Goal: Task Accomplishment & Management: Use online tool/utility

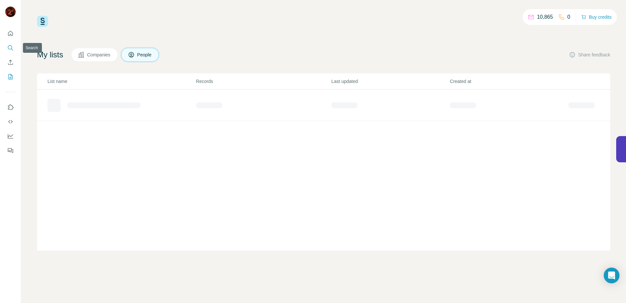
click at [10, 48] on icon "Search" at bounding box center [10, 48] width 7 height 7
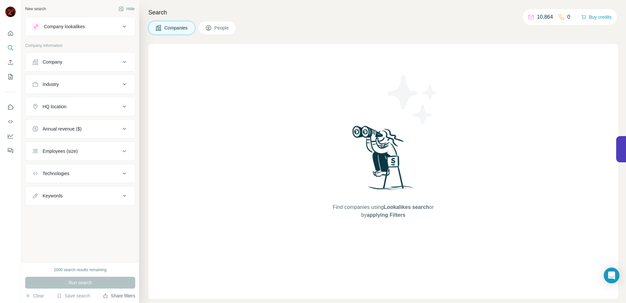
click at [109, 297] on button "Share filters" at bounding box center [119, 295] width 32 height 7
click at [79, 293] on button "Save search" at bounding box center [73, 295] width 33 height 7
click at [81, 286] on div "View my saved searches" at bounding box center [91, 283] width 69 height 13
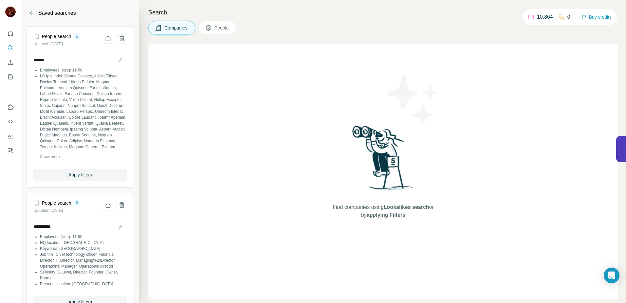
drag, startPoint x: 95, startPoint y: 137, endPoint x: 94, endPoint y: 146, distance: 8.9
click at [94, 137] on li at bounding box center [83, 235] width 87 height 324
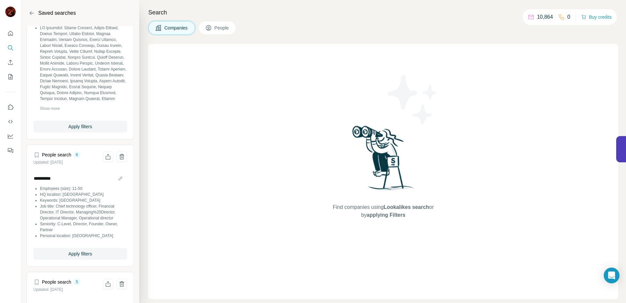
scroll to position [57, 0]
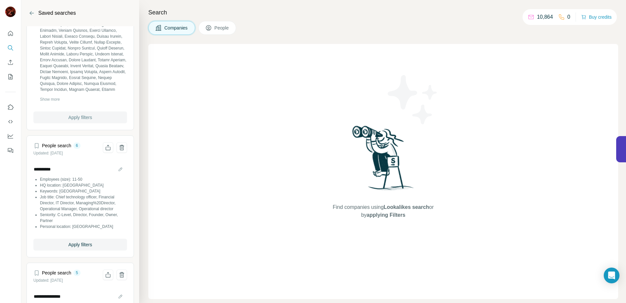
click at [82, 117] on span "Apply filters" at bounding box center [80, 117] width 24 height 7
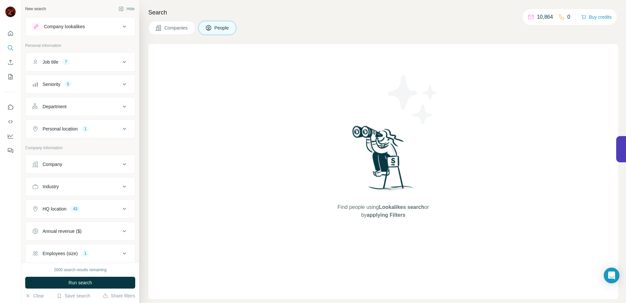
click at [111, 61] on div "Job title 7" at bounding box center [76, 62] width 88 height 7
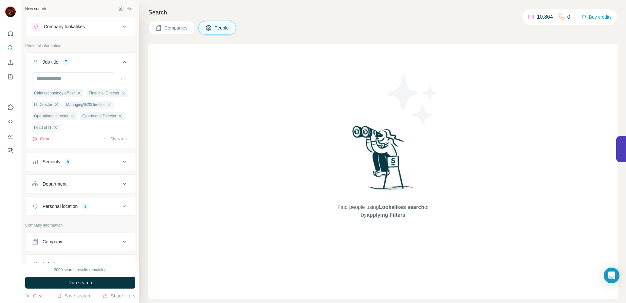
click at [111, 62] on div "Job title 7" at bounding box center [76, 62] width 88 height 7
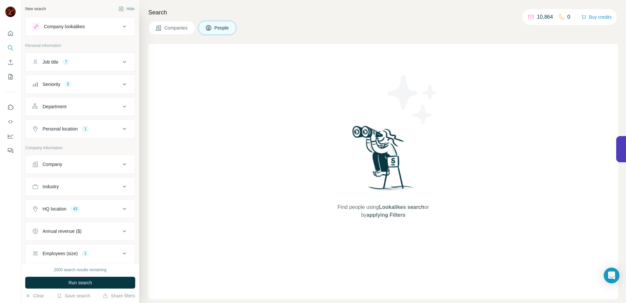
click at [113, 85] on div "Seniority 5" at bounding box center [76, 84] width 88 height 7
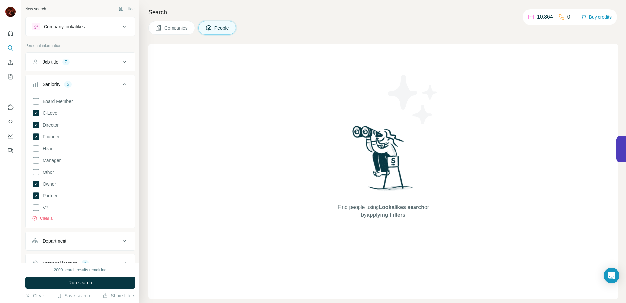
click at [113, 85] on div "Seniority 5" at bounding box center [76, 84] width 88 height 7
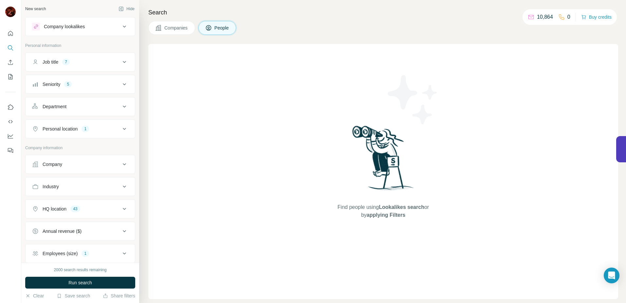
click at [101, 211] on div "HQ location 43" at bounding box center [76, 208] width 88 height 7
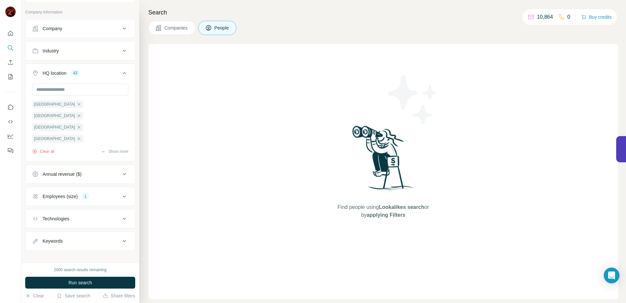
scroll to position [134, 0]
click at [89, 200] on div "1" at bounding box center [86, 198] width 8 height 6
click at [104, 196] on div "Employees (size) 1" at bounding box center [76, 198] width 88 height 7
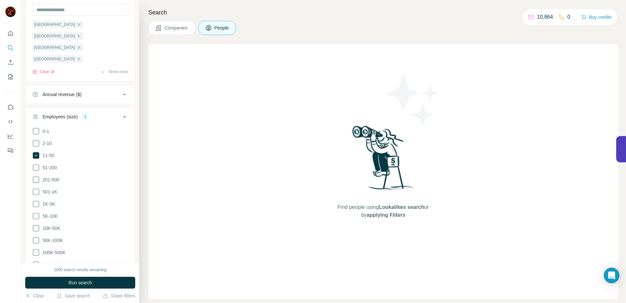
scroll to position [215, 0]
click at [36, 154] on icon at bounding box center [36, 155] width 7 height 7
click at [35, 165] on icon at bounding box center [36, 167] width 8 height 8
click at [91, 115] on div "Employees (size) 1" at bounding box center [76, 116] width 88 height 7
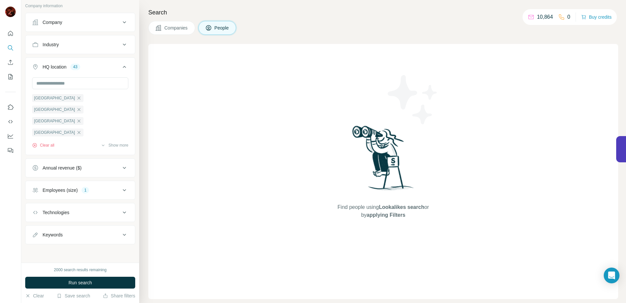
click at [96, 207] on button "Technologies" at bounding box center [80, 212] width 109 height 16
click at [96, 208] on button "Technologies" at bounding box center [80, 213] width 109 height 18
click at [94, 239] on button "Keywords" at bounding box center [80, 235] width 109 height 16
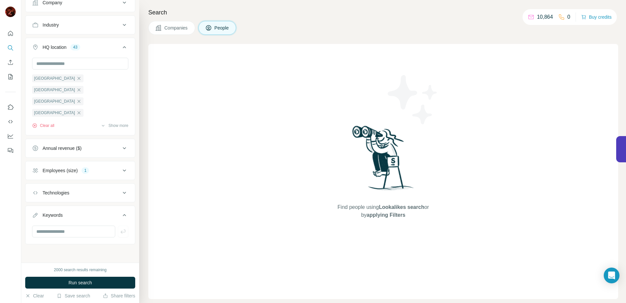
click at [92, 210] on button "Keywords" at bounding box center [80, 216] width 109 height 18
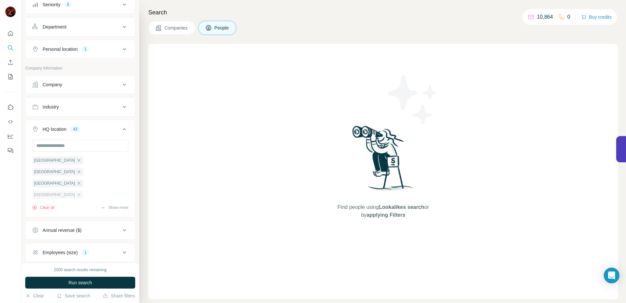
scroll to position [76, 0]
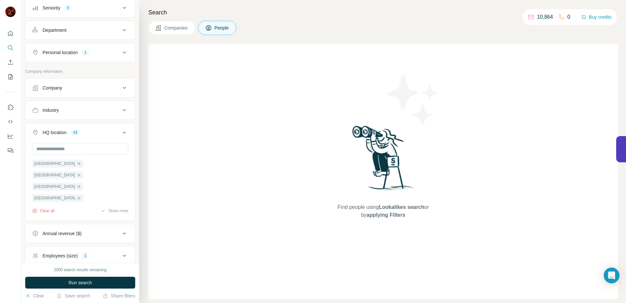
click at [54, 115] on button "Industry" at bounding box center [80, 110] width 109 height 16
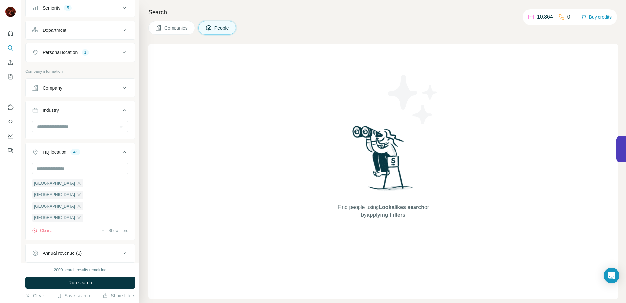
drag, startPoint x: 52, startPoint y: 108, endPoint x: 52, endPoint y: 93, distance: 15.7
click at [52, 108] on div "Industry" at bounding box center [51, 110] width 16 height 7
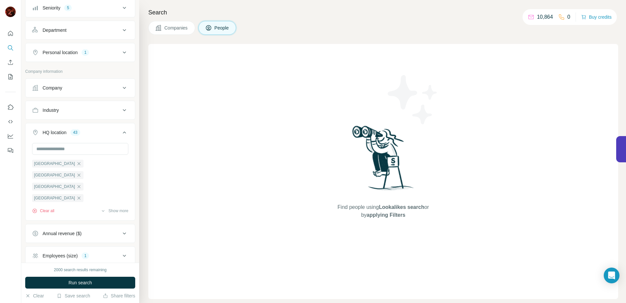
click at [57, 87] on div "Company" at bounding box center [53, 87] width 20 height 7
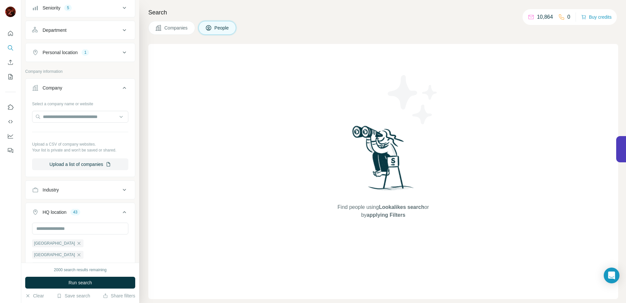
click at [57, 87] on div "Company" at bounding box center [53, 87] width 20 height 7
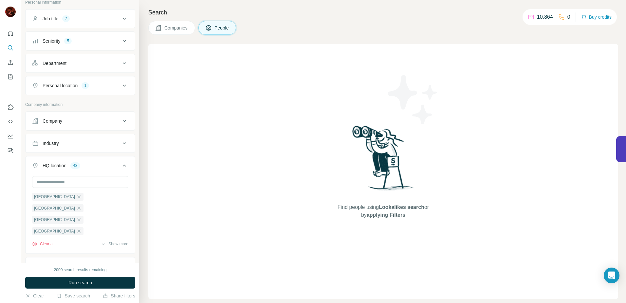
scroll to position [0, 0]
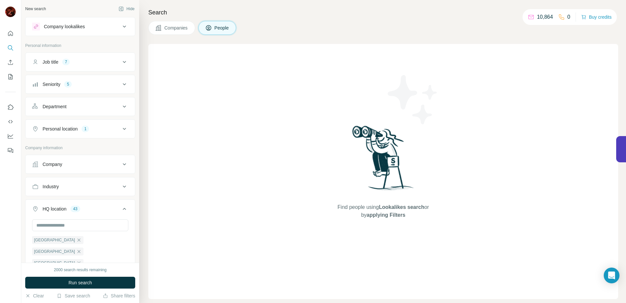
click at [79, 133] on button "Personal location 1" at bounding box center [80, 129] width 109 height 16
click at [77, 130] on div "Personal location" at bounding box center [60, 128] width 35 height 7
click at [60, 87] on div "Seniority" at bounding box center [52, 84] width 18 height 7
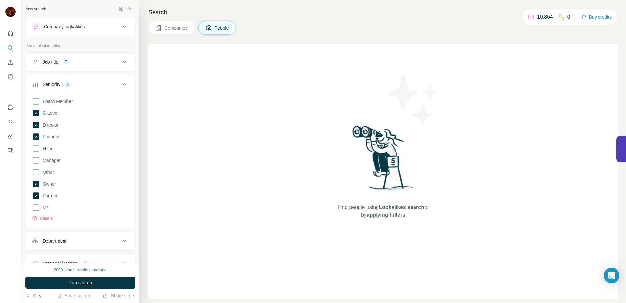
click at [60, 87] on div "Seniority" at bounding box center [52, 84] width 18 height 7
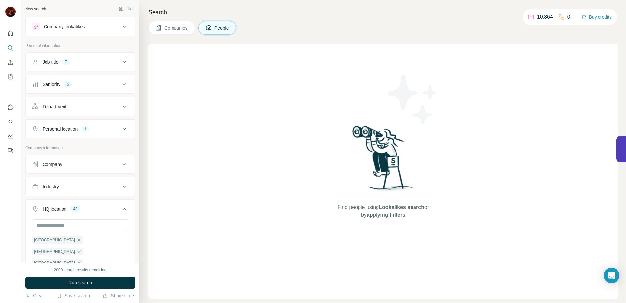
click at [61, 68] on button "Job title 7" at bounding box center [80, 62] width 109 height 16
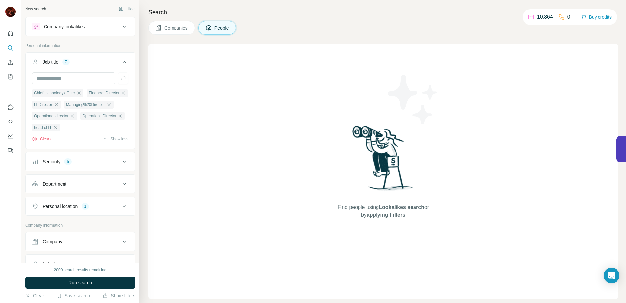
click at [61, 68] on button "Job title 7" at bounding box center [80, 63] width 109 height 18
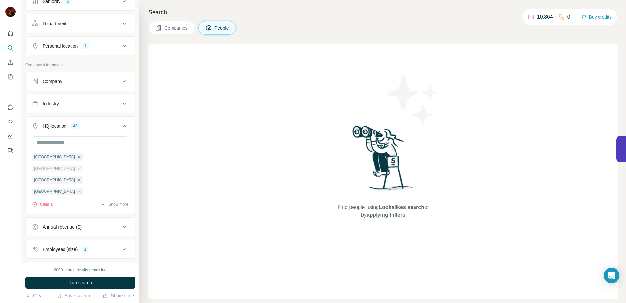
scroll to position [142, 0]
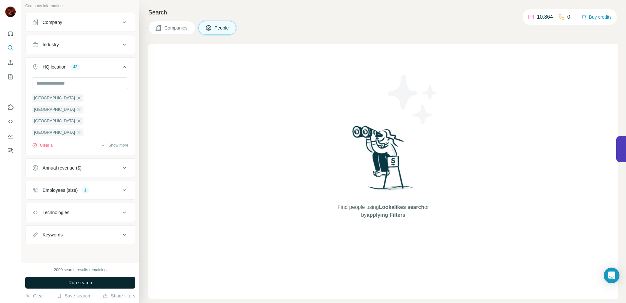
click at [91, 280] on span "Run search" at bounding box center [80, 282] width 24 height 7
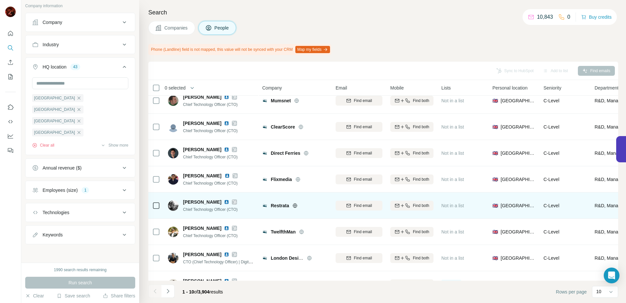
scroll to position [81, 0]
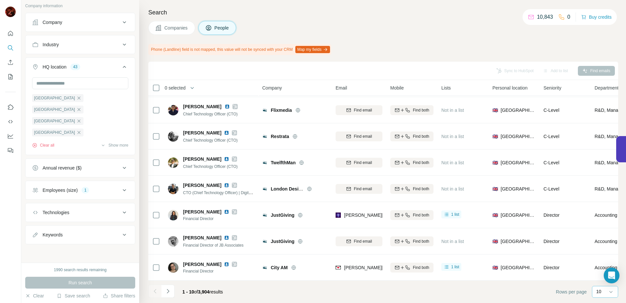
click at [606, 291] on div "10" at bounding box center [604, 291] width 16 height 7
click at [606, 243] on div "60" at bounding box center [605, 241] width 15 height 7
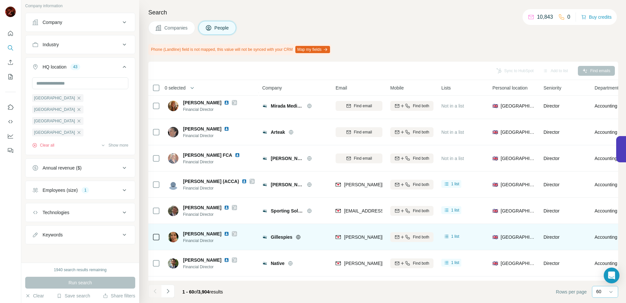
scroll to position [1390, 0]
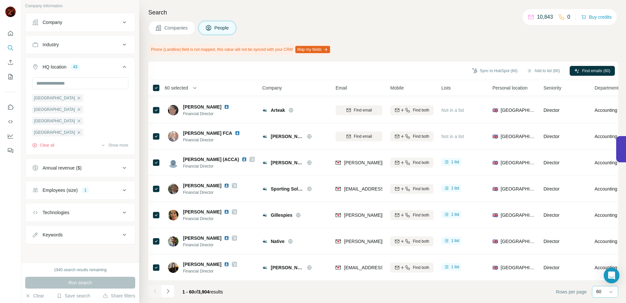
click at [170, 289] on icon "Navigate to next page" at bounding box center [168, 290] width 7 height 7
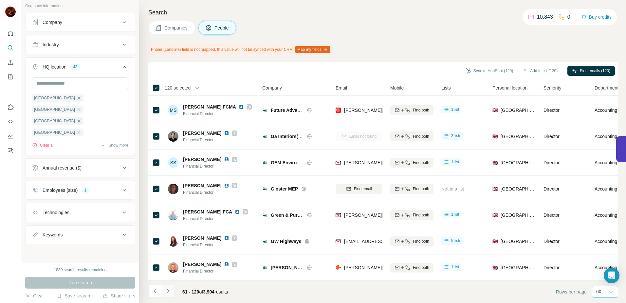
click at [170, 290] on icon "Navigate to next page" at bounding box center [168, 290] width 7 height 7
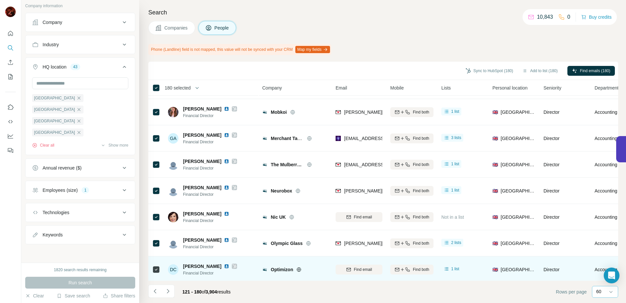
scroll to position [416, 0]
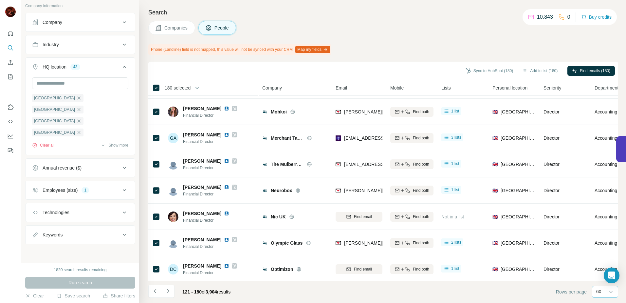
click at [169, 289] on icon "Navigate to next page" at bounding box center [168, 290] width 7 height 7
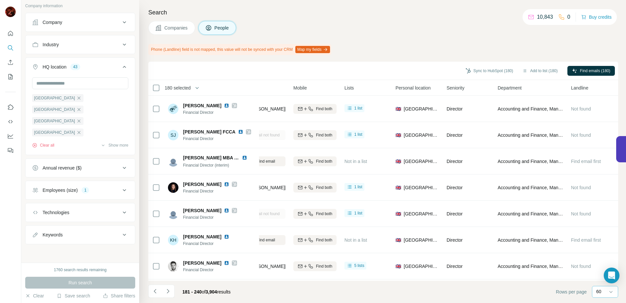
scroll to position [0, 0]
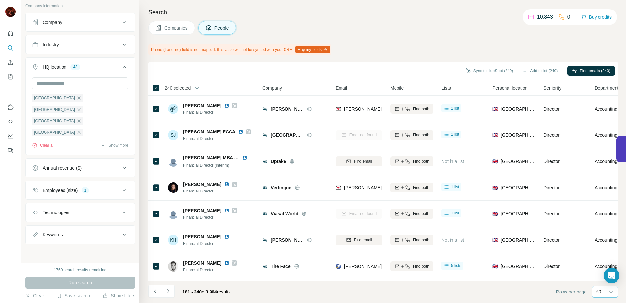
click at [153, 83] on th "240 selected" at bounding box center [200, 88] width 105 height 16
click at [166, 290] on icon "Navigate to next page" at bounding box center [168, 290] width 7 height 7
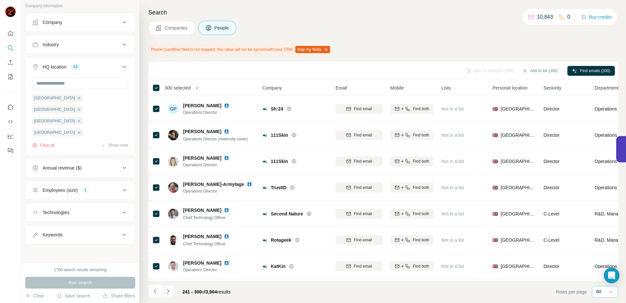
click at [170, 290] on icon "Navigate to next page" at bounding box center [168, 290] width 7 height 7
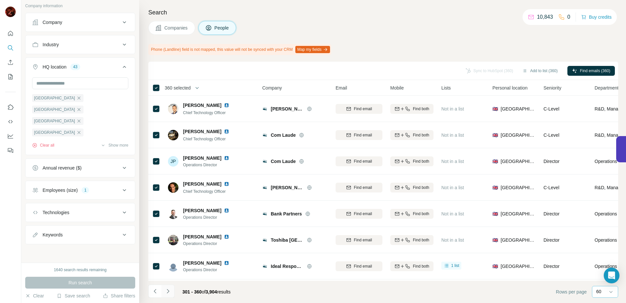
click at [171, 291] on icon "Navigate to next page" at bounding box center [168, 290] width 7 height 7
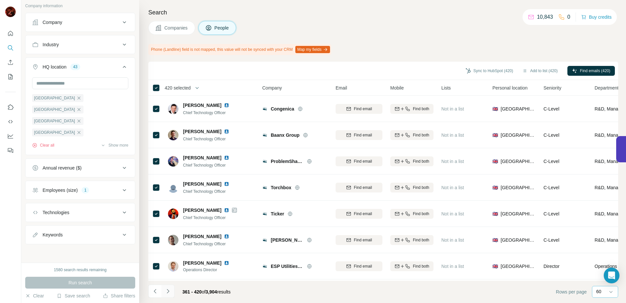
click at [169, 290] on icon "Navigate to next page" at bounding box center [168, 290] width 7 height 7
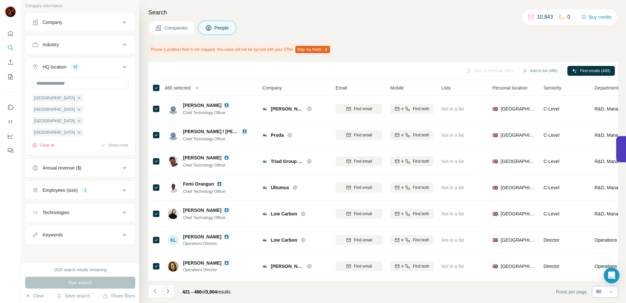
click at [166, 293] on icon "Navigate to next page" at bounding box center [168, 290] width 7 height 7
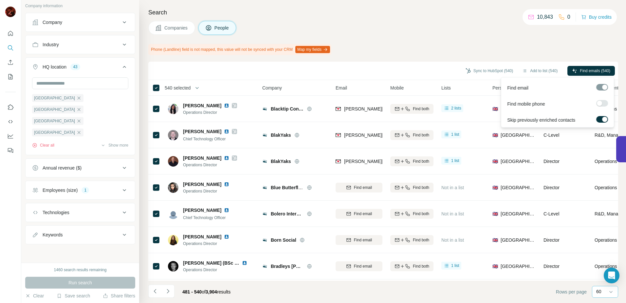
click at [580, 68] on span "Find emails (540)" at bounding box center [595, 71] width 30 height 6
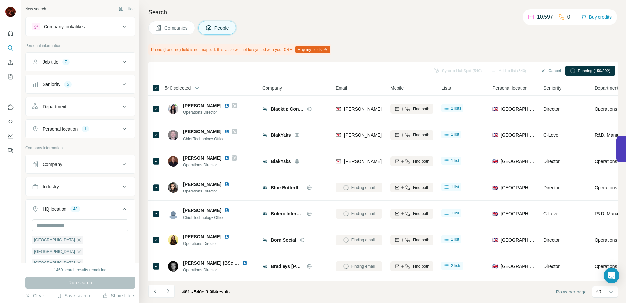
scroll to position [142, 0]
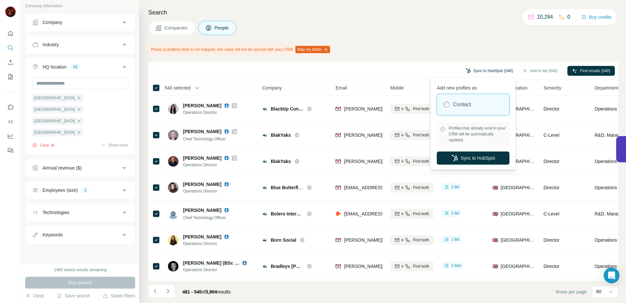
click at [492, 72] on button "Sync to HubSpot (540)" at bounding box center [489, 71] width 57 height 10
click at [483, 155] on button "Sync to HubSpot" at bounding box center [473, 157] width 73 height 13
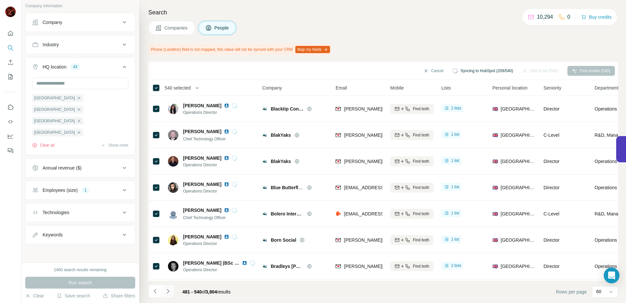
click at [171, 291] on icon "Navigate to next page" at bounding box center [168, 290] width 7 height 7
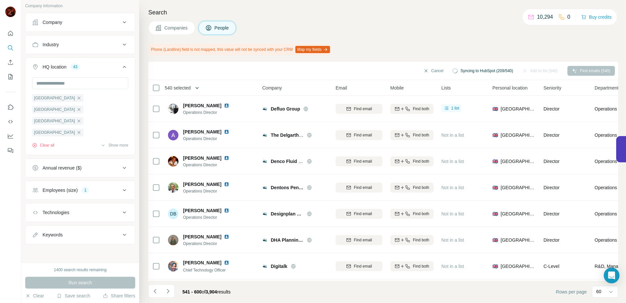
click at [194, 88] on button "button" at bounding box center [197, 87] width 13 height 13
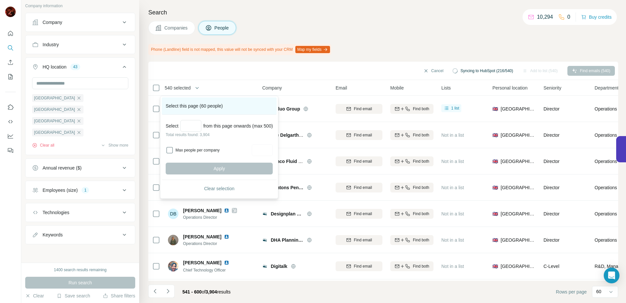
click at [195, 104] on div "Select this page (60 people)" at bounding box center [219, 105] width 115 height 17
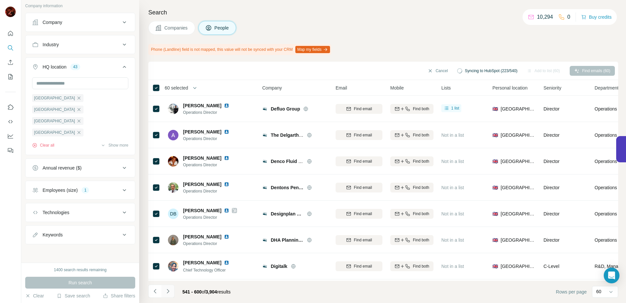
click at [165, 289] on icon "Navigate to next page" at bounding box center [168, 290] width 7 height 7
click at [169, 291] on icon "Navigate to next page" at bounding box center [168, 290] width 7 height 7
click at [176, 290] on div "661 - 720 of 3,904 results" at bounding box center [191, 291] width 87 height 14
click at [168, 290] on icon "Navigate to next page" at bounding box center [168, 290] width 2 height 4
click at [170, 292] on icon "Navigate to next page" at bounding box center [168, 290] width 7 height 7
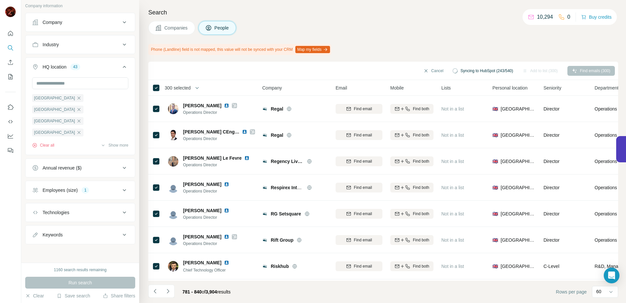
click at [172, 286] on button "Navigate to next page" at bounding box center [167, 290] width 13 height 13
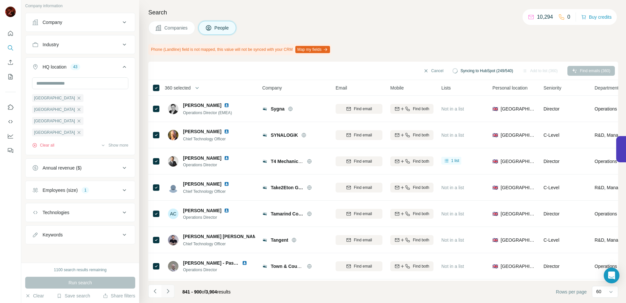
click at [168, 291] on icon "Navigate to next page" at bounding box center [168, 290] width 7 height 7
click at [165, 292] on icon "Navigate to next page" at bounding box center [168, 290] width 7 height 7
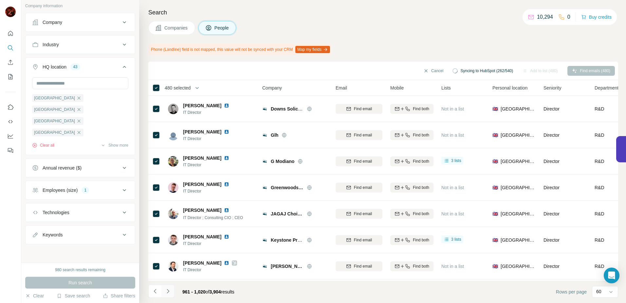
click at [170, 289] on icon "Navigate to next page" at bounding box center [168, 290] width 7 height 7
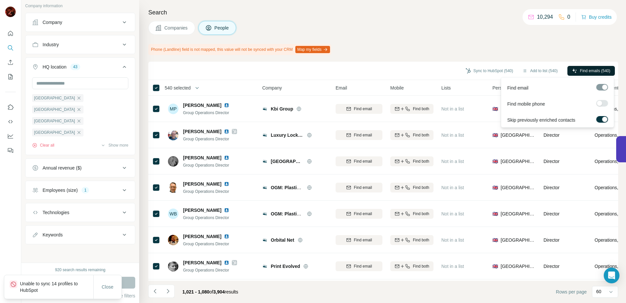
click at [586, 67] on button "Find emails (540)" at bounding box center [590, 71] width 47 height 10
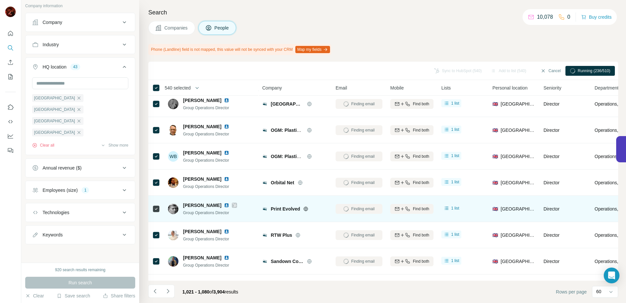
scroll to position [0, 0]
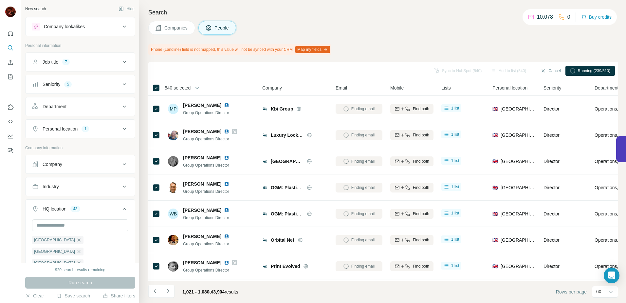
scroll to position [142, 0]
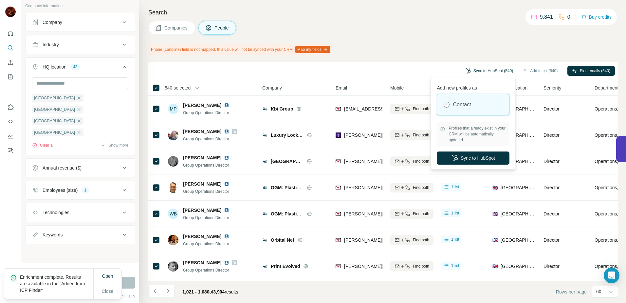
click at [471, 71] on button "Sync to HubSpot (540)" at bounding box center [489, 71] width 57 height 10
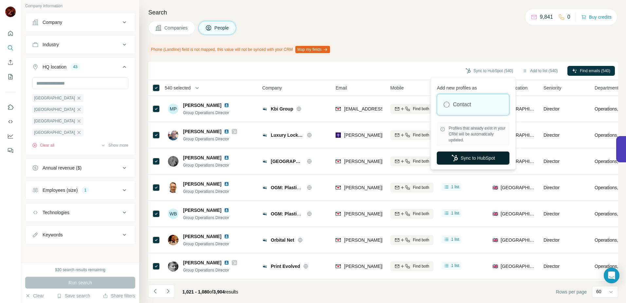
click at [485, 158] on button "Sync to HubSpot" at bounding box center [473, 157] width 73 height 13
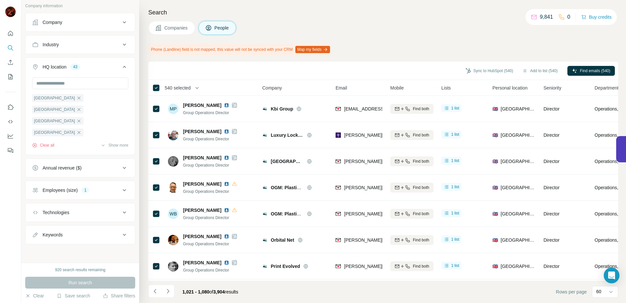
click at [188, 85] on span "540 selected" at bounding box center [178, 87] width 26 height 7
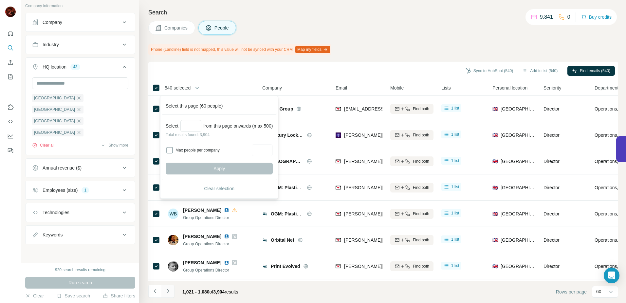
click at [173, 288] on button "Navigate to next page" at bounding box center [167, 290] width 13 height 13
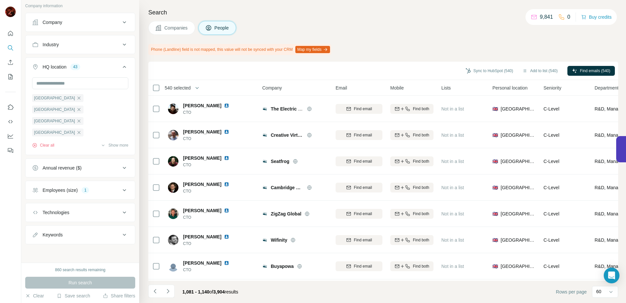
click at [179, 88] on span "540 selected" at bounding box center [178, 87] width 26 height 7
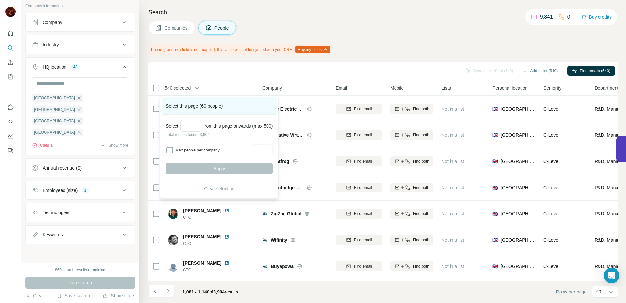
click at [184, 102] on div "Select this page (60 people)" at bounding box center [219, 105] width 115 height 17
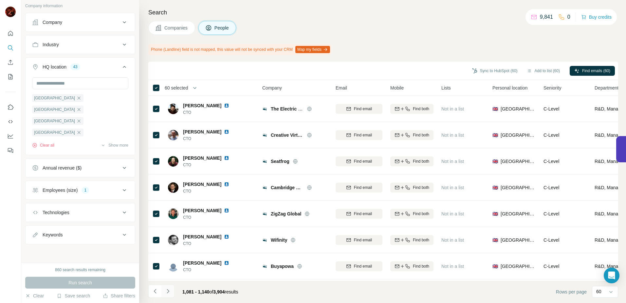
click at [166, 292] on icon "Navigate to next page" at bounding box center [168, 290] width 7 height 7
click at [168, 293] on icon "Navigate to next page" at bounding box center [168, 290] width 7 height 7
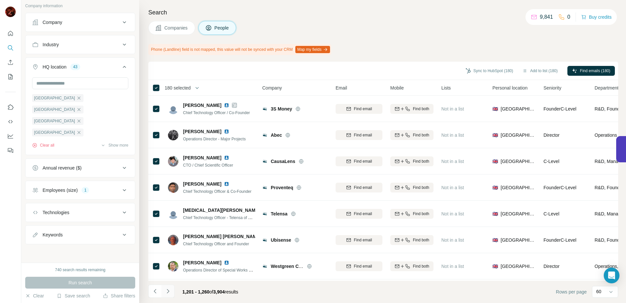
click at [170, 290] on icon "Navigate to next page" at bounding box center [168, 290] width 7 height 7
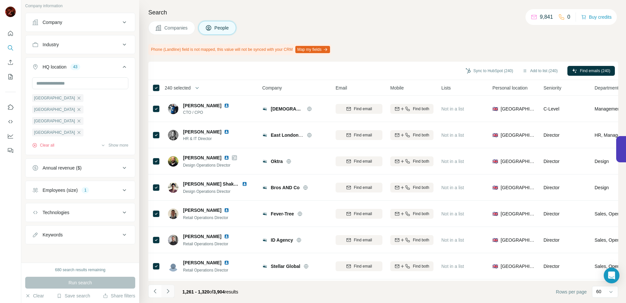
click at [172, 293] on button "Navigate to next page" at bounding box center [167, 290] width 13 height 13
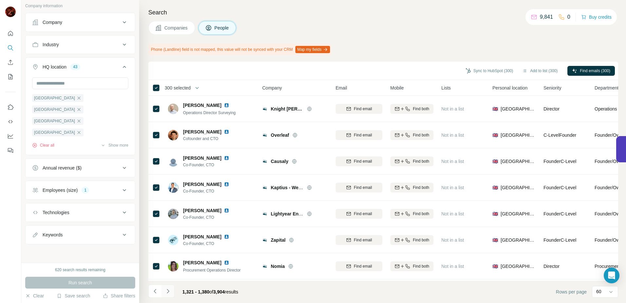
click at [170, 293] on icon "Navigate to next page" at bounding box center [168, 290] width 7 height 7
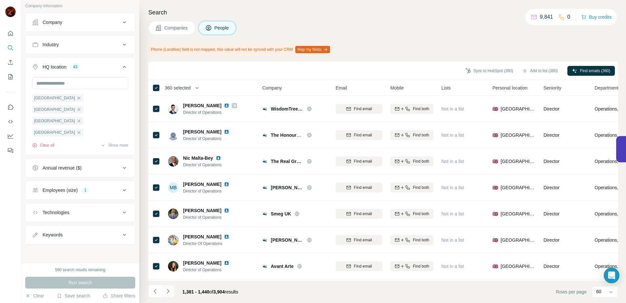
click at [174, 291] on button "Navigate to next page" at bounding box center [167, 290] width 13 height 13
click at [169, 295] on button "Navigate to next page" at bounding box center [167, 290] width 13 height 13
click at [173, 291] on button "Navigate to next page" at bounding box center [167, 290] width 13 height 13
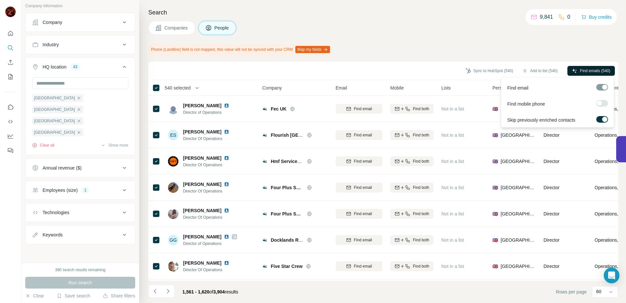
click at [602, 66] on button "Find emails (540)" at bounding box center [590, 71] width 47 height 10
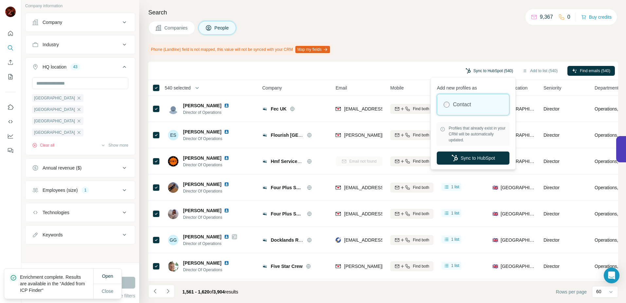
click at [481, 72] on button "Sync to HubSpot (540)" at bounding box center [489, 71] width 57 height 10
click at [479, 153] on button "Sync to HubSpot" at bounding box center [473, 157] width 73 height 13
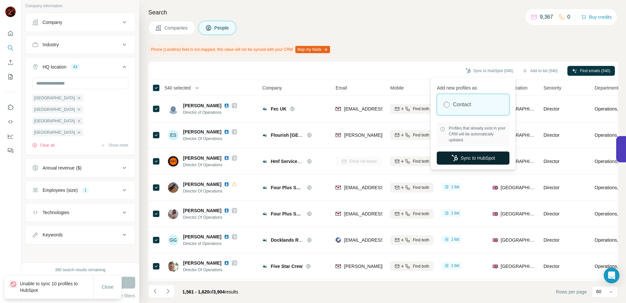
click at [468, 156] on button "Sync to HubSpot" at bounding box center [473, 157] width 73 height 13
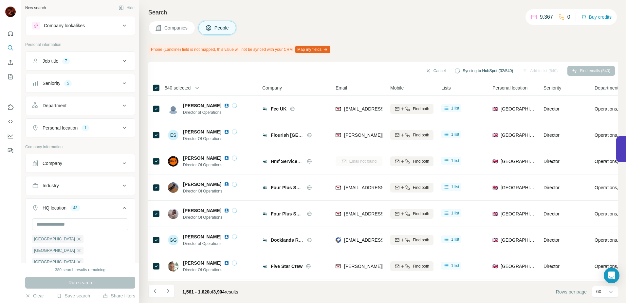
scroll to position [0, 0]
click at [123, 135] on button "Personal location 1" at bounding box center [80, 129] width 109 height 16
click at [122, 135] on button "Personal location 1" at bounding box center [80, 130] width 109 height 18
click at [122, 135] on button "Personal location 1" at bounding box center [80, 129] width 109 height 16
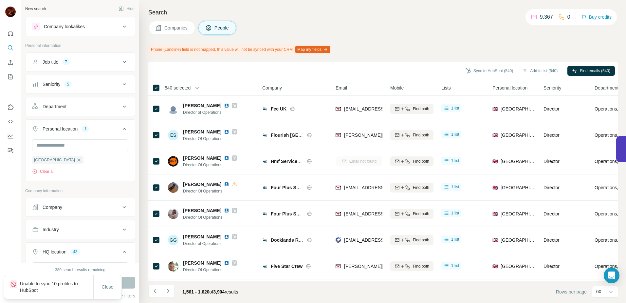
drag, startPoint x: 170, startPoint y: 288, endPoint x: 171, endPoint y: 281, distance: 6.6
click at [170, 288] on icon "Navigate to next page" at bounding box center [168, 290] width 7 height 7
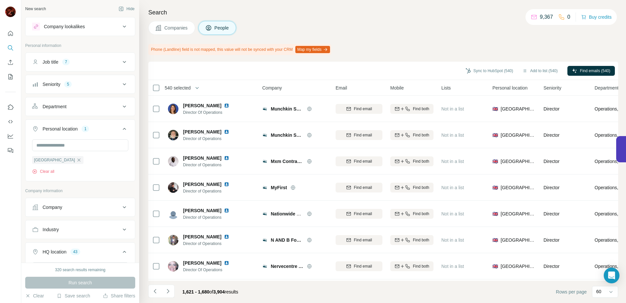
click at [184, 85] on span "540 selected" at bounding box center [178, 87] width 26 height 7
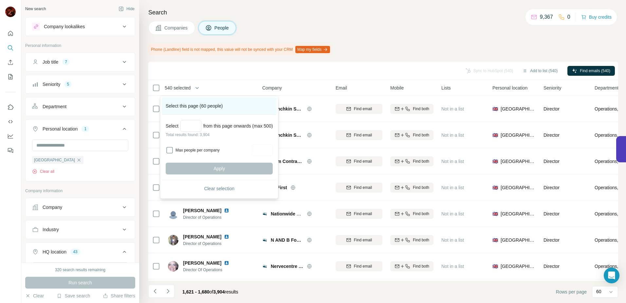
click at [187, 102] on div "Select this page (60 people)" at bounding box center [219, 105] width 115 height 17
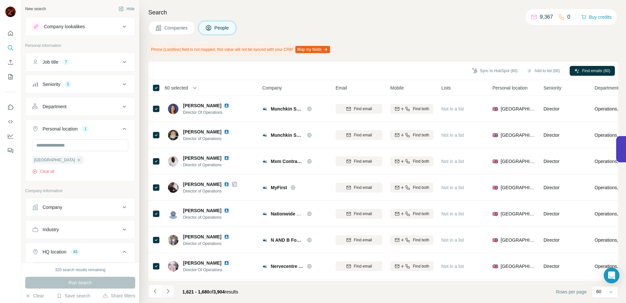
click at [172, 287] on button "Navigate to next page" at bounding box center [167, 290] width 13 height 13
click at [170, 286] on button "Navigate to next page" at bounding box center [167, 290] width 13 height 13
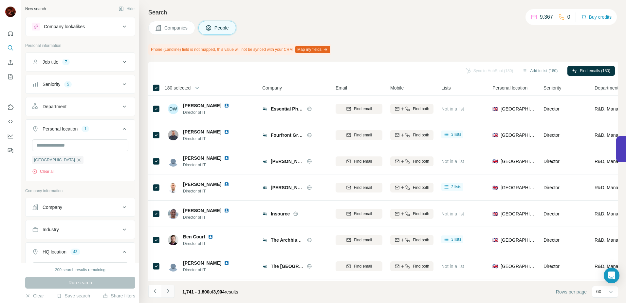
click at [170, 289] on icon "Navigate to next page" at bounding box center [168, 290] width 7 height 7
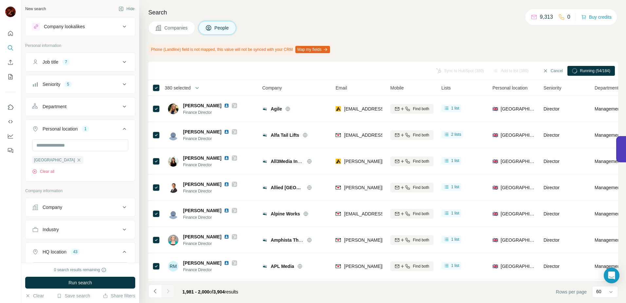
scroll to position [342, 0]
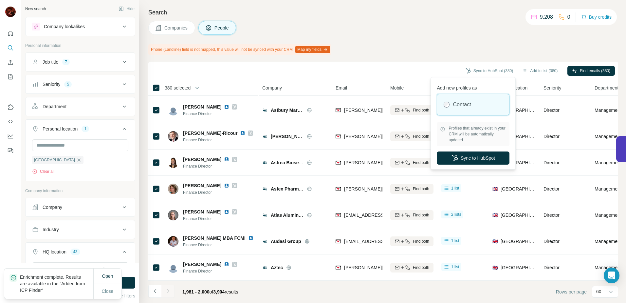
click at [493, 67] on button "Sync to HubSpot (380)" at bounding box center [489, 71] width 57 height 10
click at [482, 159] on button "Sync to HubSpot" at bounding box center [473, 157] width 73 height 13
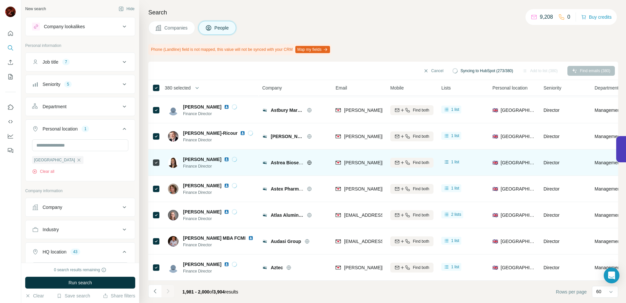
click at [224, 157] on img at bounding box center [226, 159] width 5 height 5
